Goal: Transaction & Acquisition: Purchase product/service

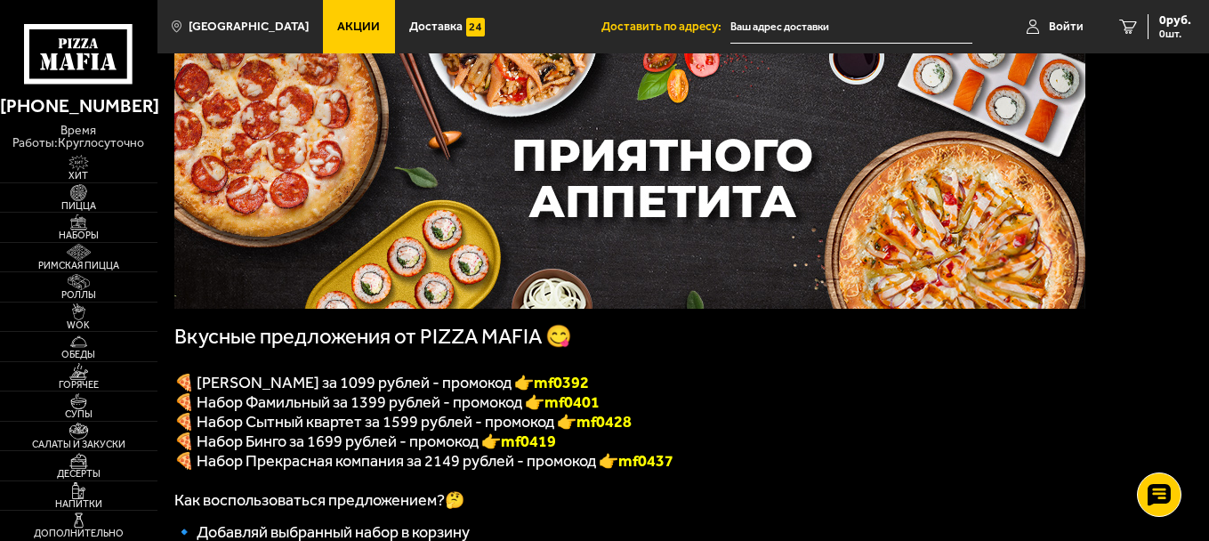
scroll to position [89, 0]
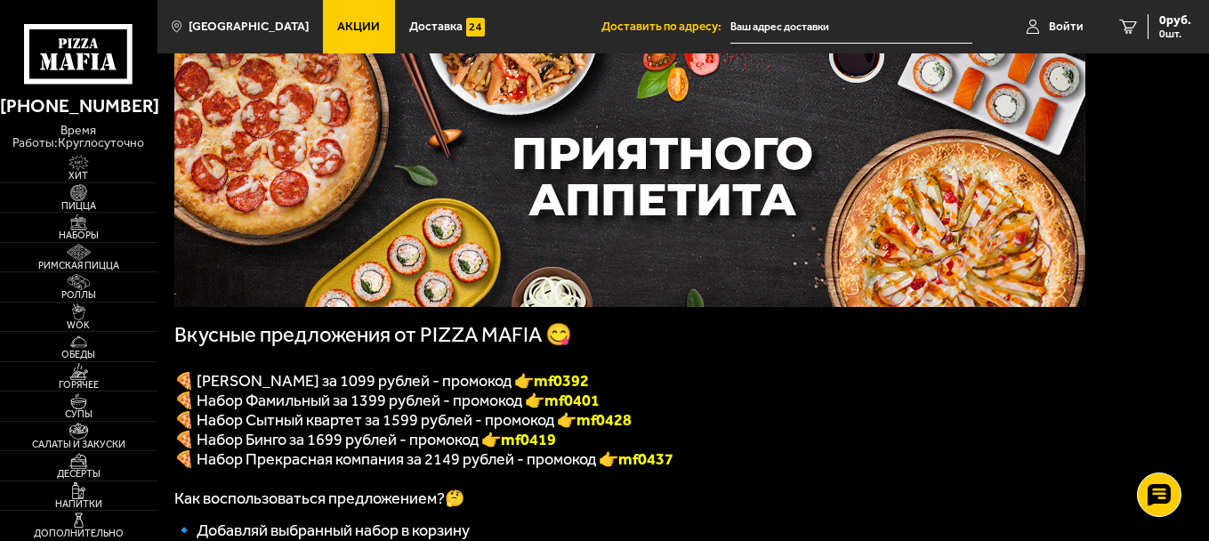
click at [537, 390] on span "🍕 [PERSON_NAME] за 1099 рублей - промокод 👉 mf0392" at bounding box center [381, 381] width 414 height 20
click at [659, 396] on p "🍕 Набор Фамильный за 1399 рублей - промокод 👉 mf0401" at bounding box center [629, 400] width 911 height 20
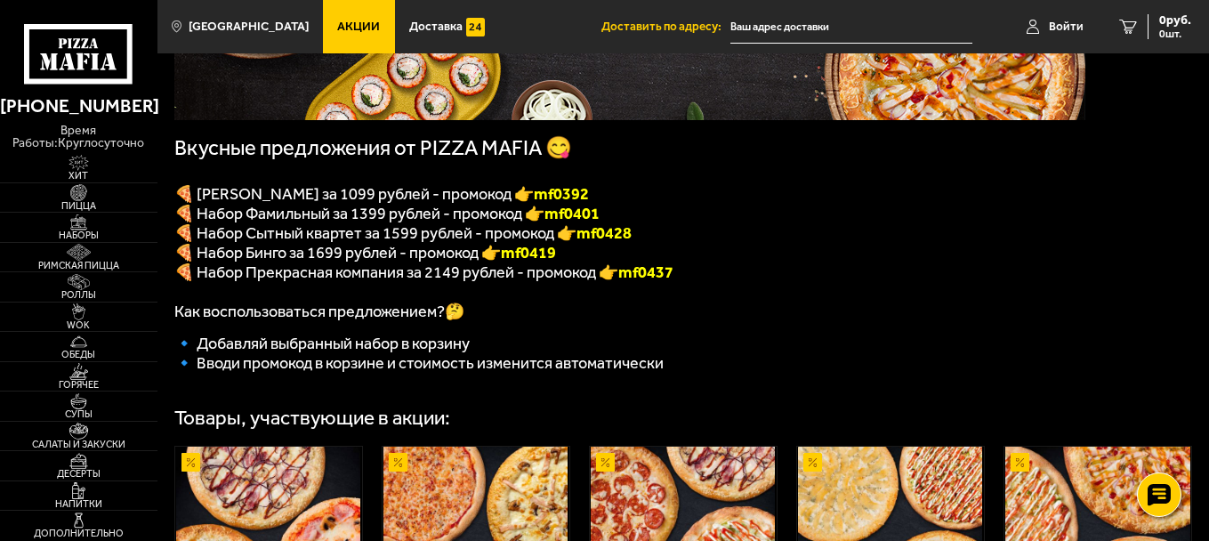
scroll to position [178, 0]
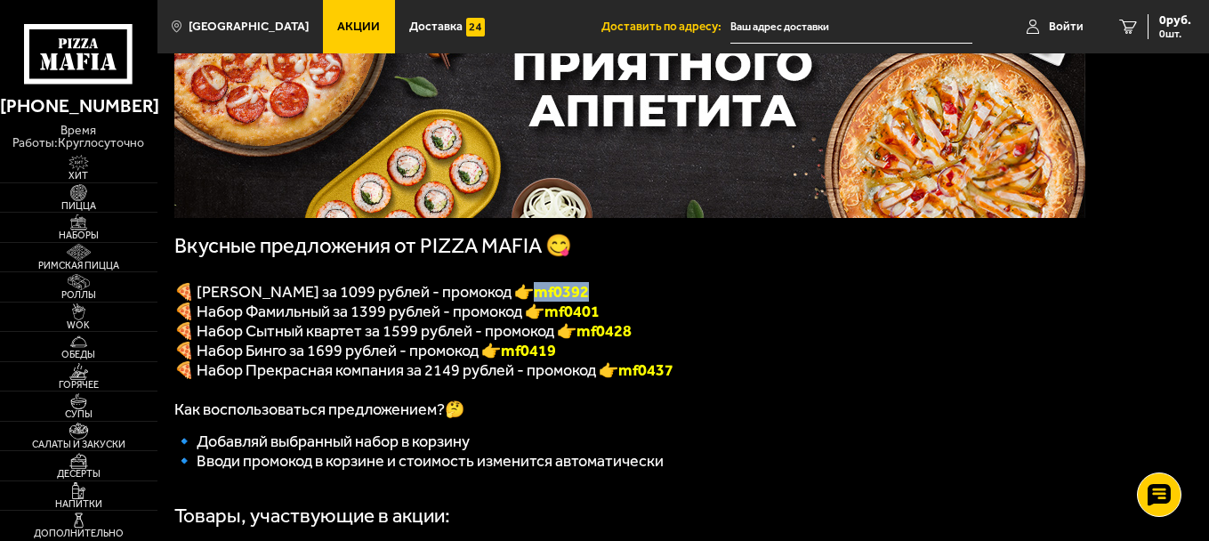
drag, startPoint x: 551, startPoint y: 297, endPoint x: 603, endPoint y: 297, distance: 52.5
click at [589, 297] on font "mf0392" at bounding box center [561, 292] width 55 height 20
copy font "mf0392"
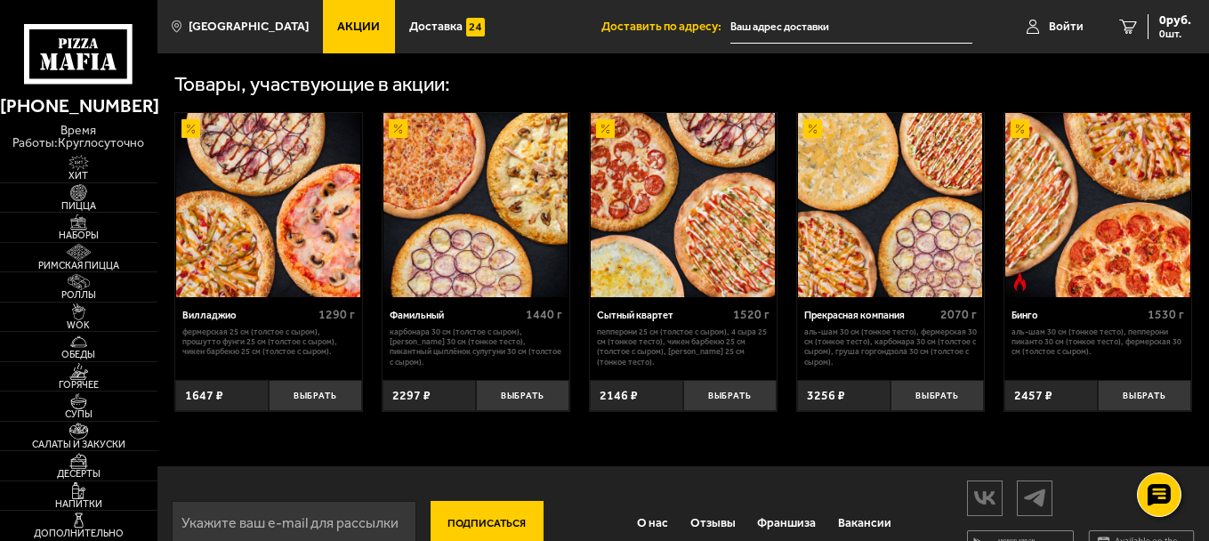
scroll to position [623, 0]
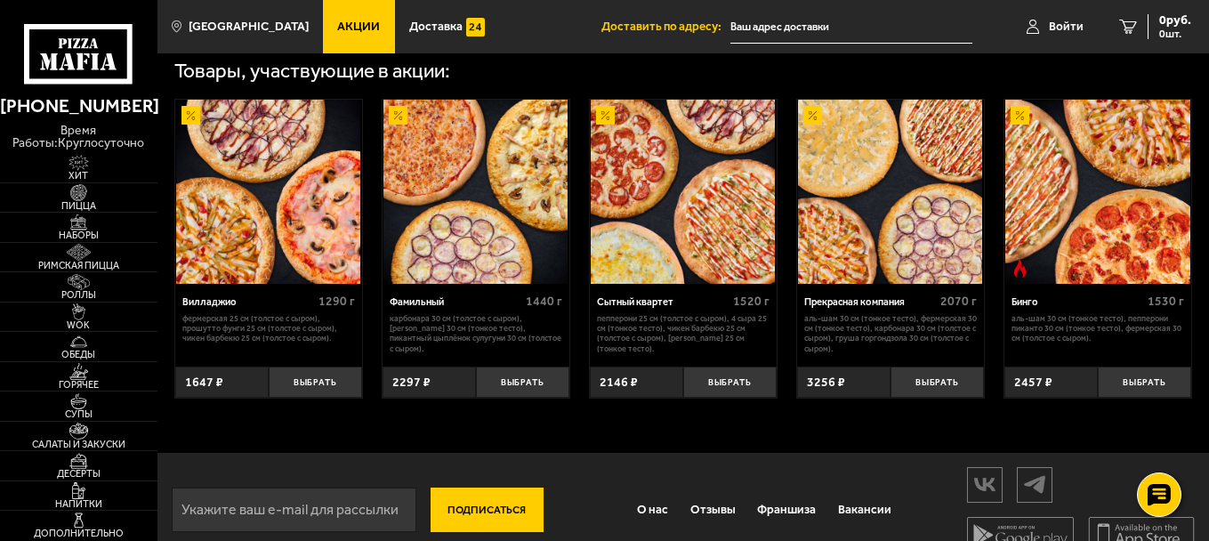
click at [291, 343] on p "Фермерская 25 см (толстое с сыром), Прошутто Фунги 25 см (толстое с сыром), Чик…" at bounding box center [268, 328] width 173 height 30
click at [316, 398] on button "Выбрать" at bounding box center [315, 381] width 93 height 31
click at [1140, 29] on span "1 шт." at bounding box center [1164, 33] width 53 height 11
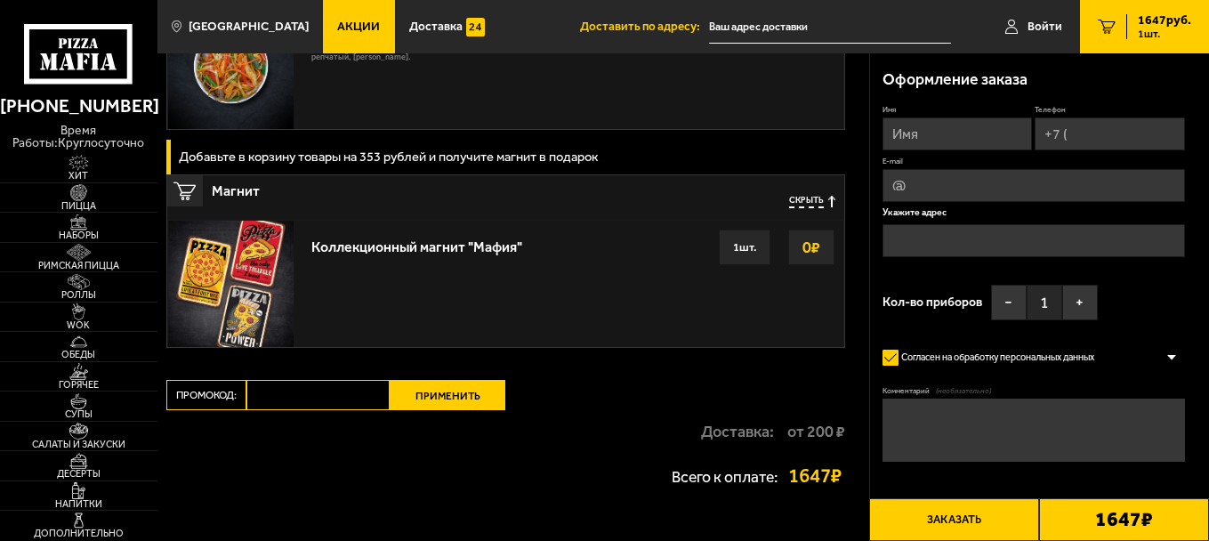
scroll to position [1690, 0]
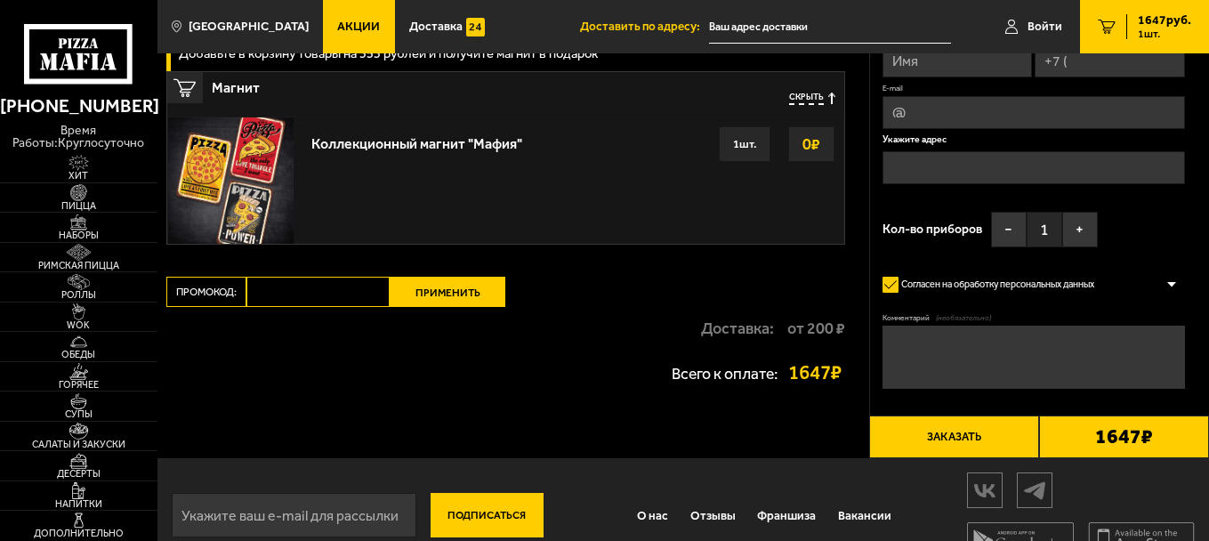
click at [279, 299] on input "Промокод:" at bounding box center [318, 292] width 144 height 30
paste input "mf0392"
type input "mf0392"
click at [434, 292] on button "Применить" at bounding box center [448, 292] width 116 height 30
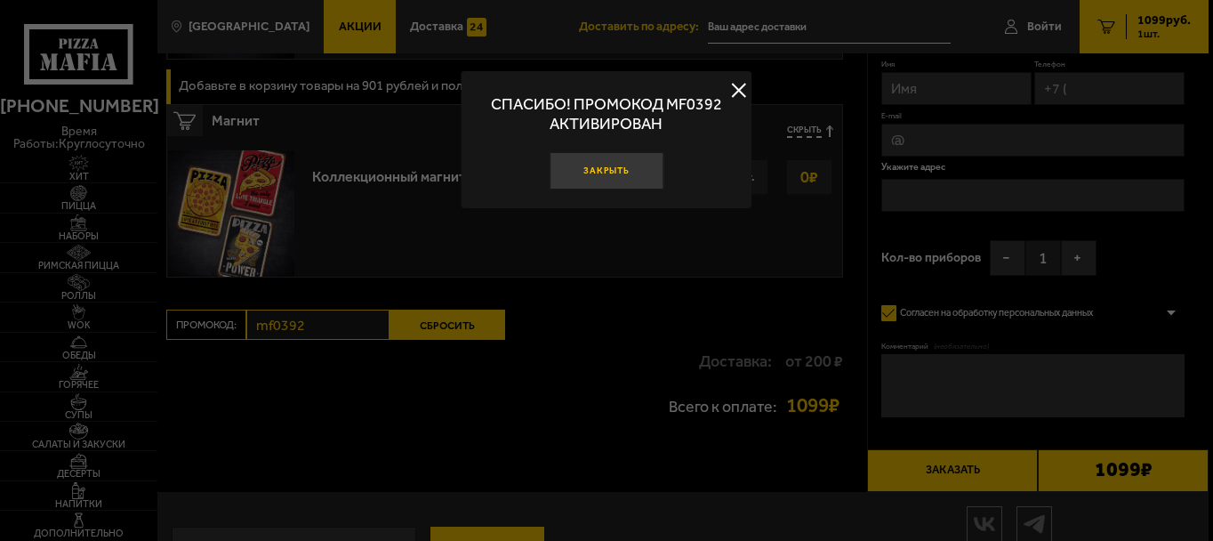
click at [615, 165] on button "Закрыть" at bounding box center [607, 171] width 114 height 38
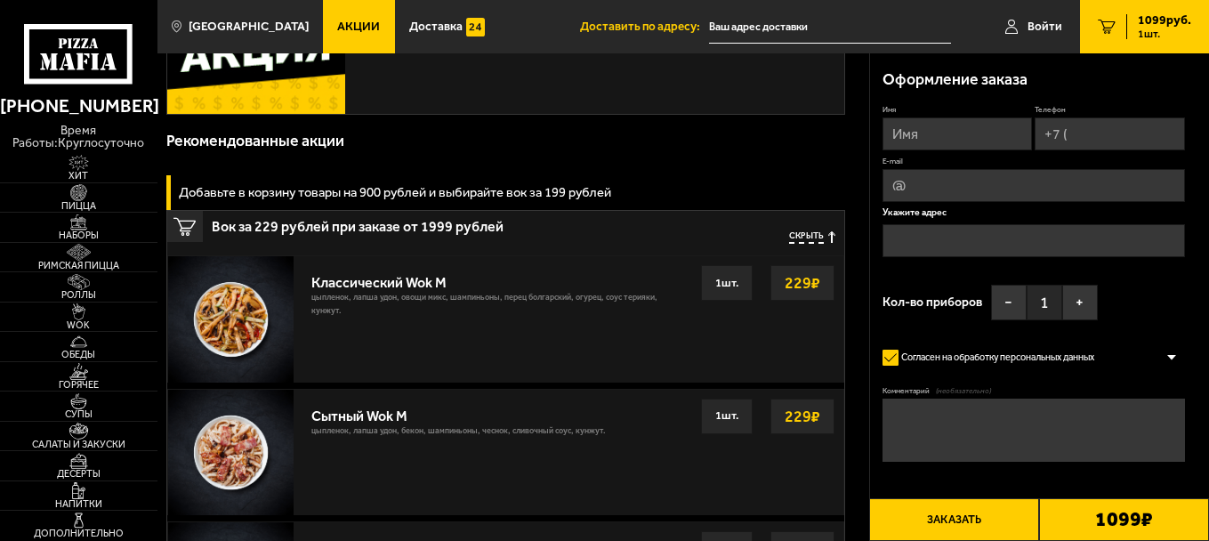
scroll to position [0, 0]
